Goal: Task Accomplishment & Management: Use online tool/utility

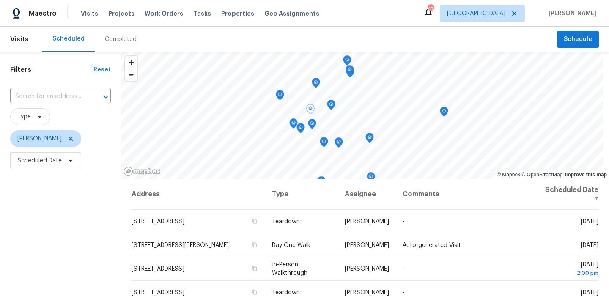
scroll to position [6, 0]
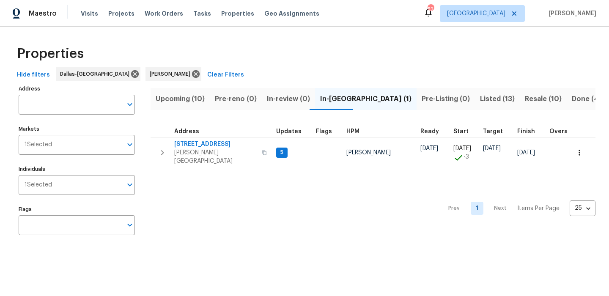
click at [190, 99] on span "Upcoming (10)" at bounding box center [180, 99] width 49 height 12
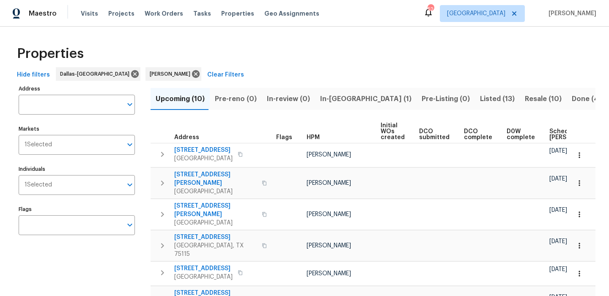
click at [550, 138] on span "Scheduled COE" at bounding box center [574, 135] width 48 height 12
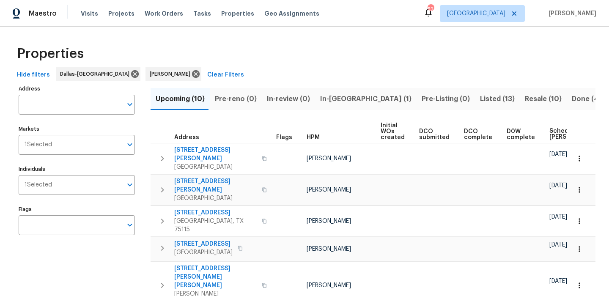
scroll to position [126, 0]
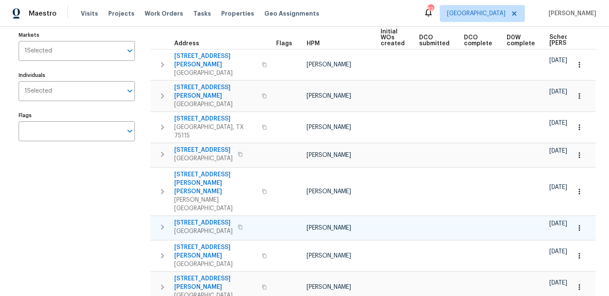
scroll to position [92, 0]
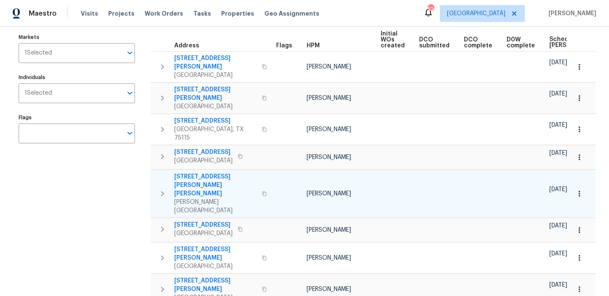
click at [197, 173] on span "302 Jennie Marie Cir" at bounding box center [215, 185] width 83 height 25
click at [578, 190] on icon "button" at bounding box center [579, 194] width 8 height 8
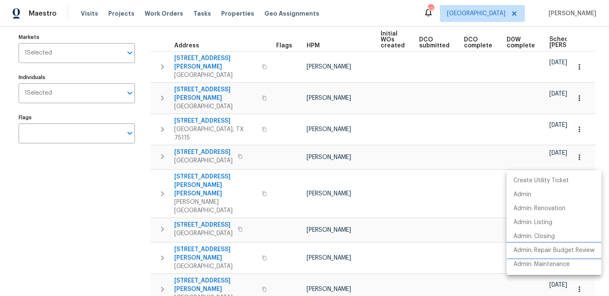
click at [534, 248] on p "Admin: Repair Budget Review" at bounding box center [554, 250] width 81 height 9
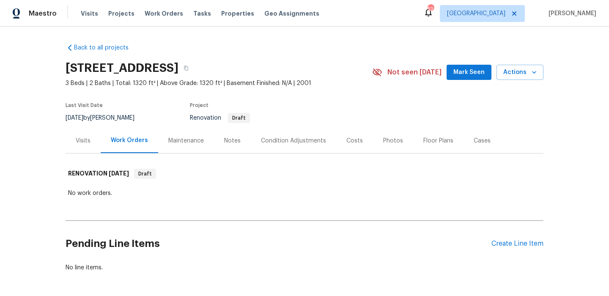
click at [94, 139] on div "Visits" at bounding box center [83, 140] width 35 height 25
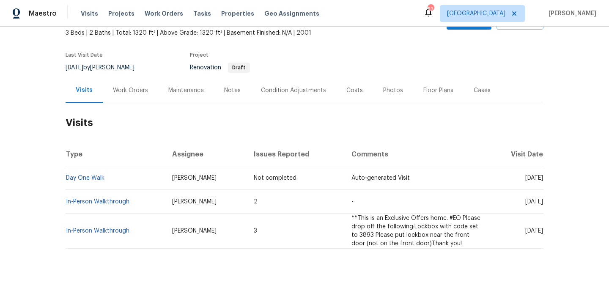
scroll to position [44, 0]
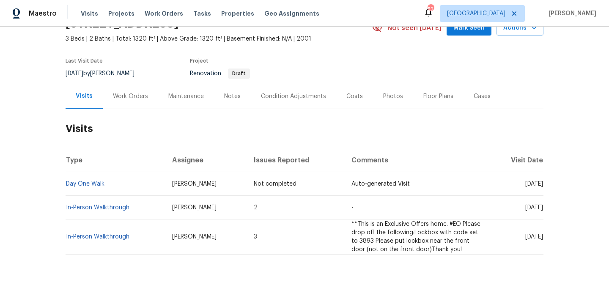
click at [291, 97] on div "Condition Adjustments" at bounding box center [293, 96] width 65 height 8
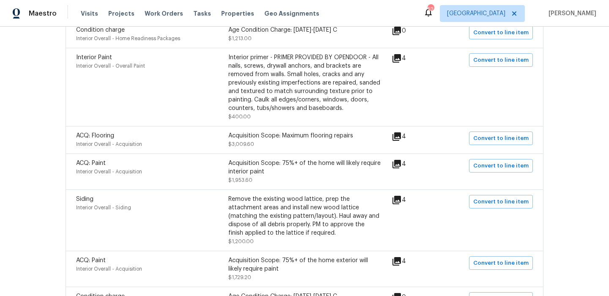
scroll to position [196, 0]
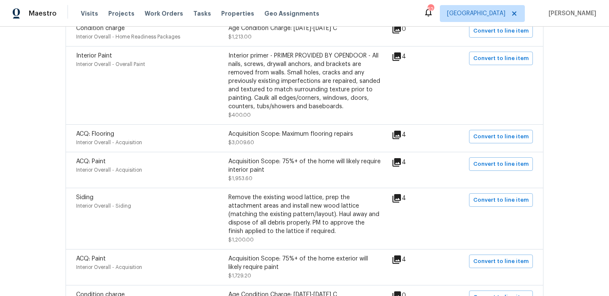
click at [401, 55] on icon at bounding box center [397, 56] width 8 height 8
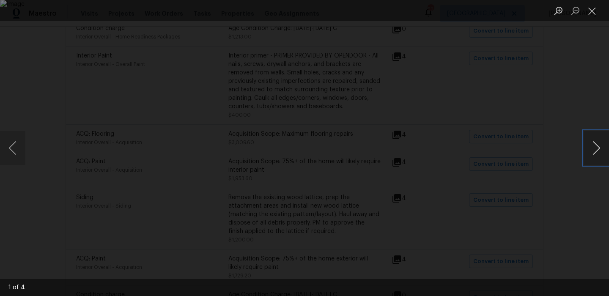
click at [592, 144] on button "Next image" at bounding box center [596, 148] width 25 height 34
click at [98, 147] on img "Lightbox" at bounding box center [304, 148] width 609 height 296
click at [100, 152] on img "Lightbox" at bounding box center [304, 148] width 609 height 296
click at [100, 155] on img "Lightbox" at bounding box center [304, 148] width 609 height 296
click at [16, 146] on button "Previous image" at bounding box center [12, 148] width 25 height 34
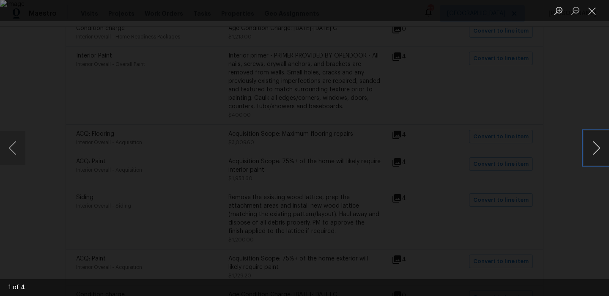
click at [599, 150] on button "Next image" at bounding box center [596, 148] width 25 height 34
click at [594, 10] on button "Close lightbox" at bounding box center [592, 10] width 17 height 15
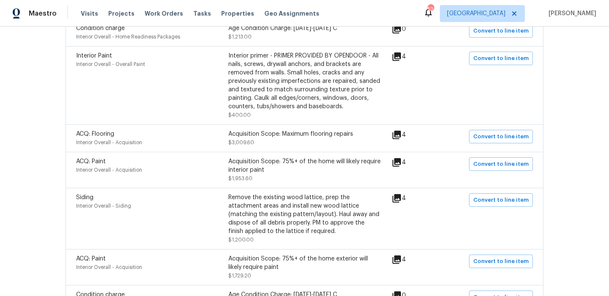
click at [401, 136] on icon at bounding box center [397, 135] width 8 height 8
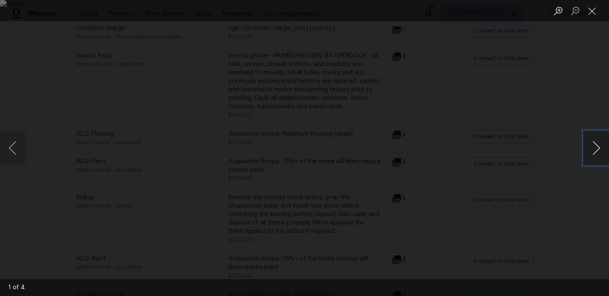
click at [586, 149] on button "Next image" at bounding box center [596, 148] width 25 height 34
click at [578, 110] on div "Lightbox" at bounding box center [304, 148] width 609 height 296
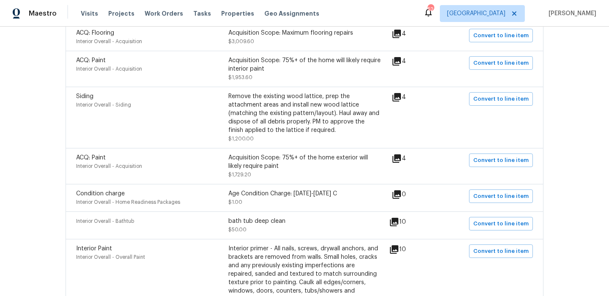
scroll to position [297, 0]
click at [400, 99] on icon at bounding box center [397, 97] width 8 height 8
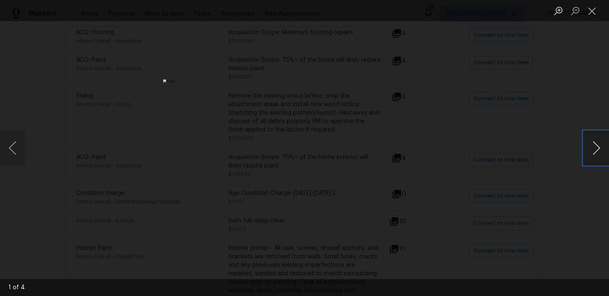
click at [598, 149] on button "Next image" at bounding box center [596, 148] width 25 height 34
click at [596, 18] on li "Lightbox" at bounding box center [592, 10] width 17 height 21
click at [592, 18] on button "Close lightbox" at bounding box center [592, 10] width 17 height 15
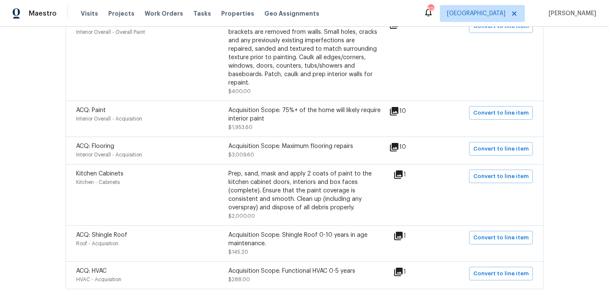
scroll to position [561, 0]
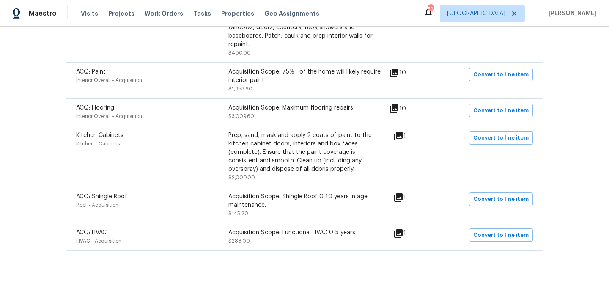
click at [404, 131] on icon at bounding box center [399, 136] width 10 height 10
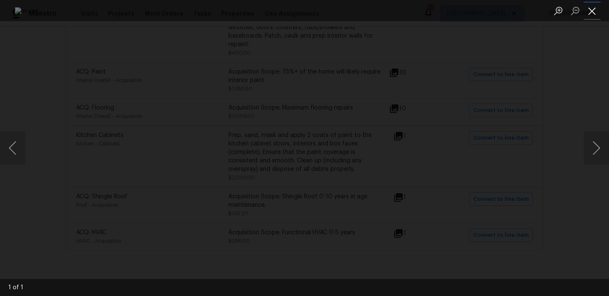
click at [596, 11] on button "Close lightbox" at bounding box center [592, 10] width 17 height 15
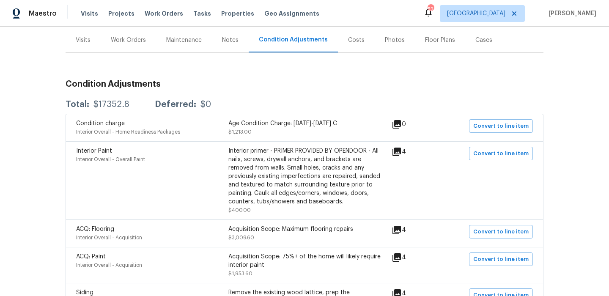
scroll to position [0, 0]
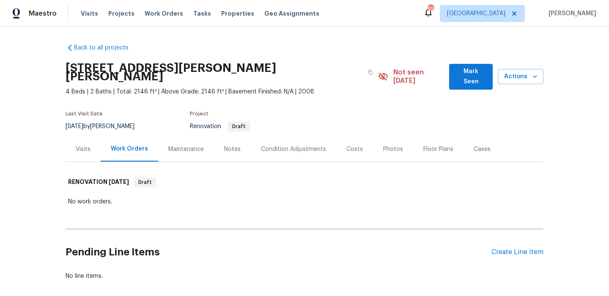
click at [310, 145] on div "Condition Adjustments" at bounding box center [293, 149] width 65 height 8
